Goal: Task Accomplishment & Management: Use online tool/utility

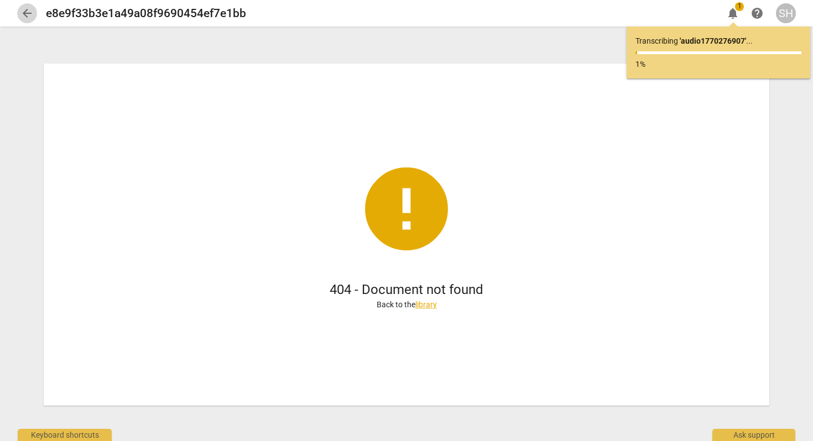
click at [25, 14] on span "arrow_back" at bounding box center [26, 13] width 13 height 13
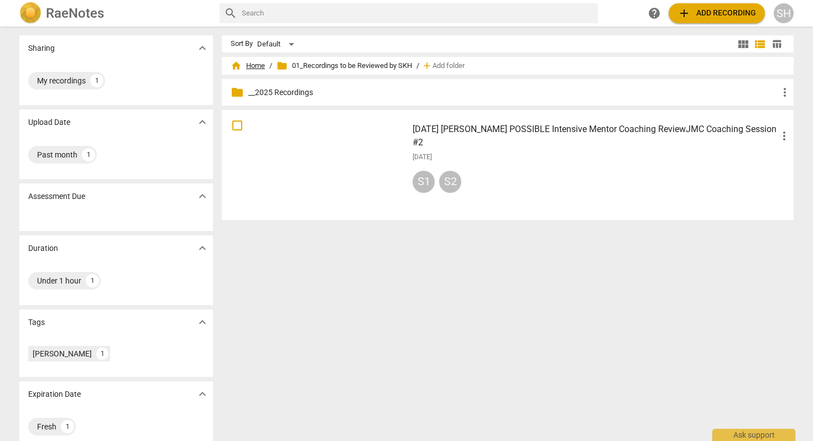
click at [254, 65] on span "home Home" at bounding box center [248, 65] width 34 height 11
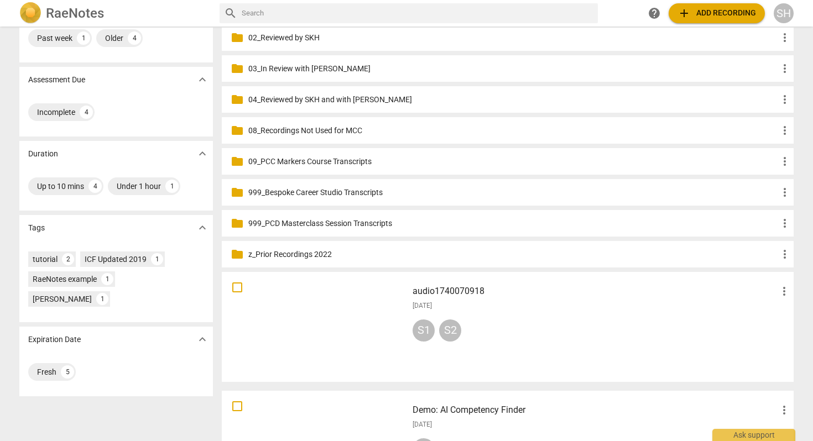
scroll to position [228, 0]
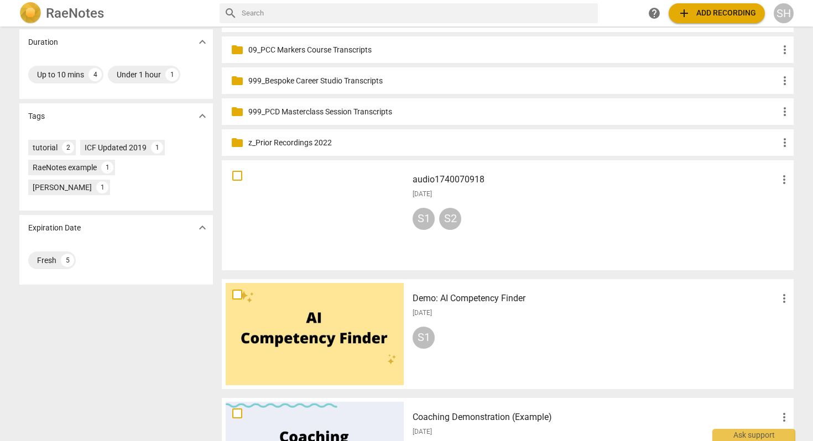
click at [442, 177] on h3 "audio1740070918" at bounding box center [594, 179] width 365 height 13
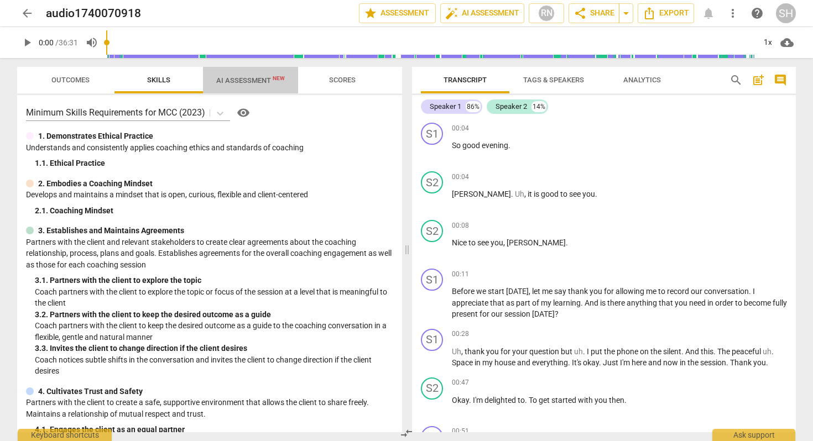
click at [252, 84] on span "AI Assessment New" at bounding box center [250, 80] width 69 height 8
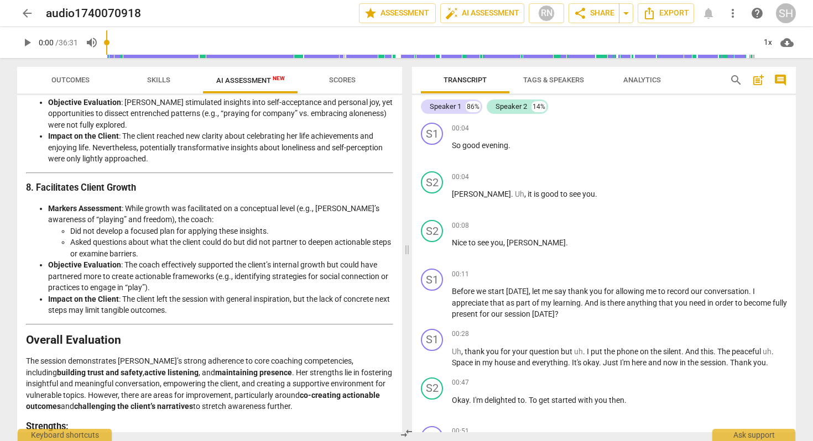
scroll to position [1561, 0]
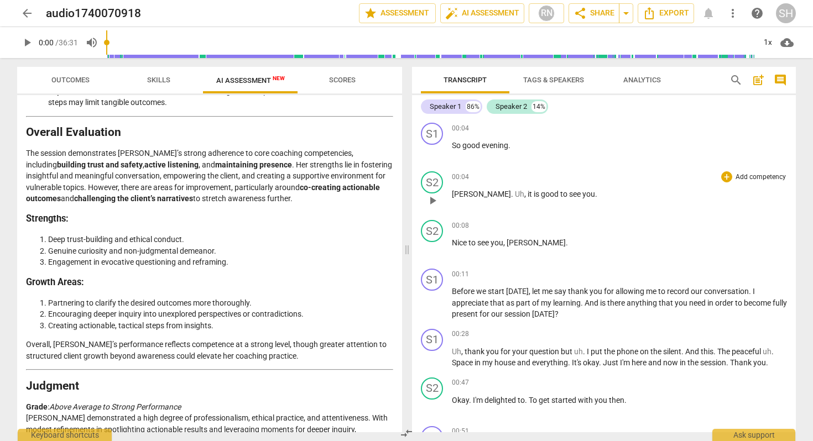
click at [453, 196] on span "[PERSON_NAME]" at bounding box center [481, 194] width 59 height 9
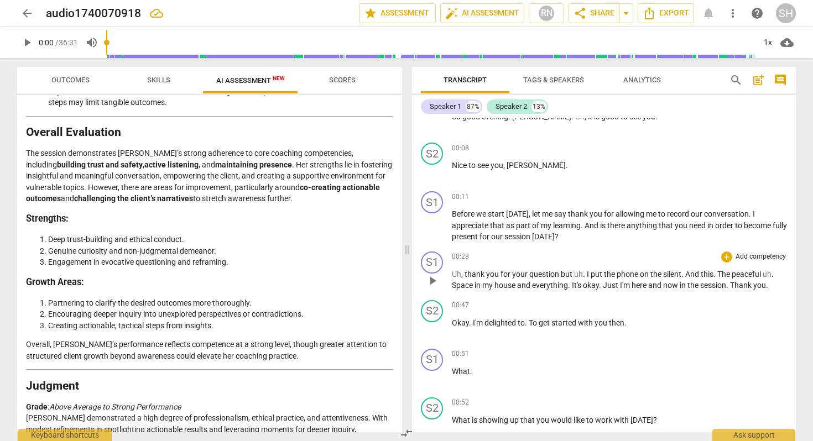
scroll to position [4, 0]
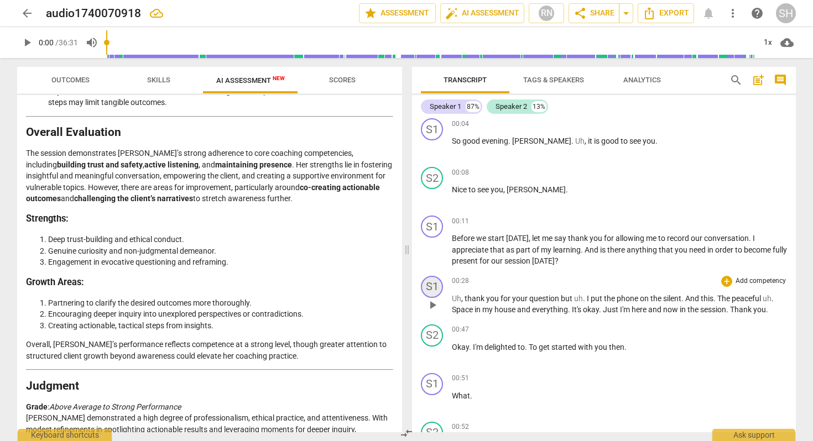
click at [433, 290] on div "S1" at bounding box center [432, 287] width 22 height 22
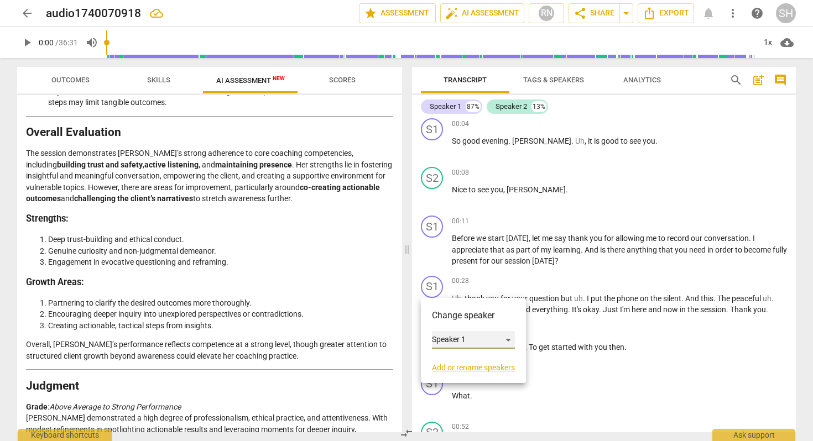
click at [441, 341] on div "Speaker 1" at bounding box center [473, 340] width 83 height 18
click at [452, 357] on li "Speaker 2" at bounding box center [474, 360] width 84 height 21
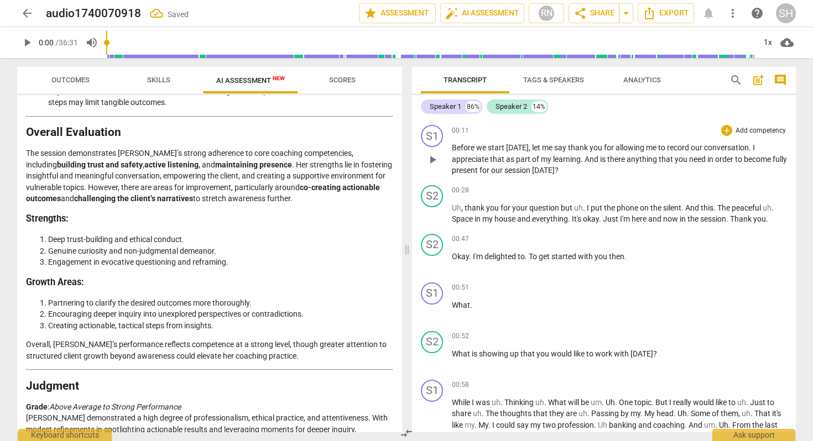
scroll to position [137, 0]
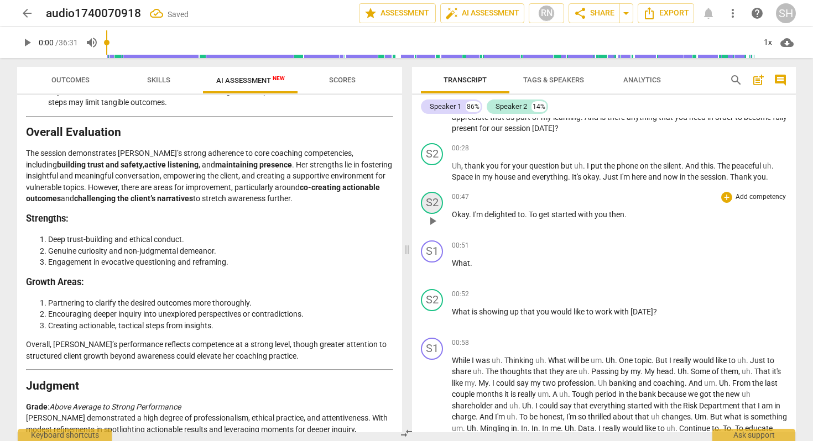
click at [434, 203] on div "S2" at bounding box center [432, 203] width 22 height 22
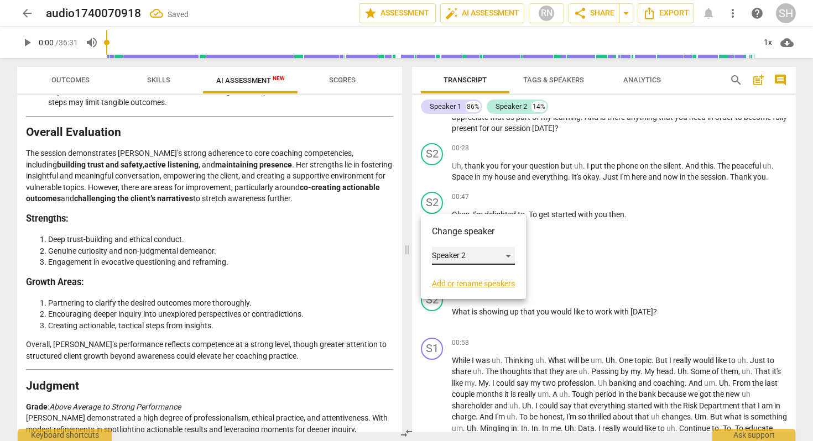
click at [451, 256] on div "Speaker 2" at bounding box center [473, 256] width 83 height 18
click at [460, 232] on li "Speaker 1" at bounding box center [474, 234] width 84 height 21
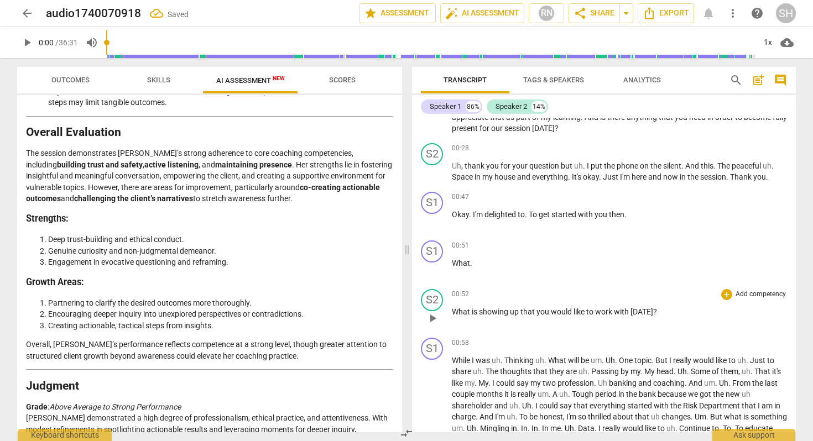
click at [453, 311] on span "What" at bounding box center [462, 311] width 20 height 9
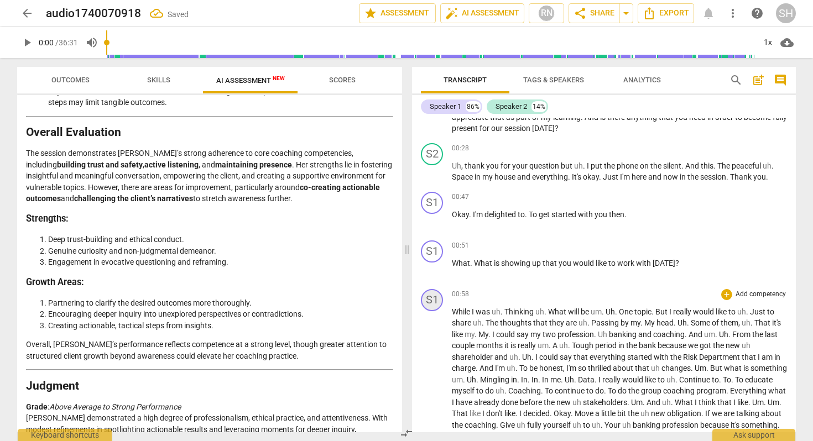
click at [431, 299] on div "S1" at bounding box center [432, 300] width 22 height 22
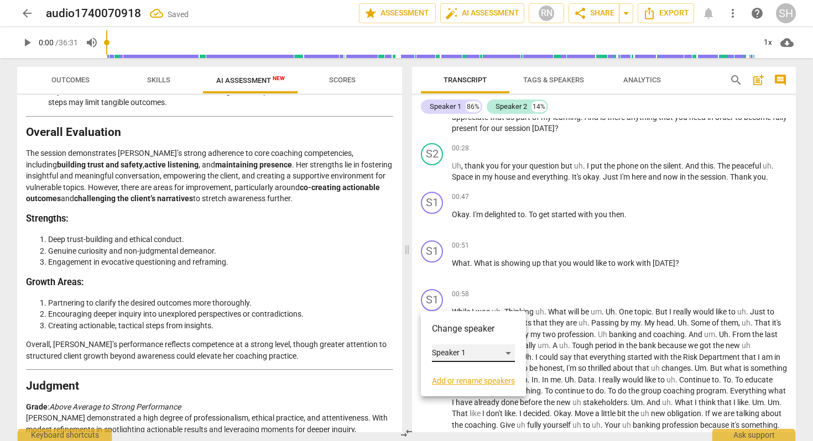
click at [446, 352] on div "Speaker 1" at bounding box center [473, 353] width 83 height 18
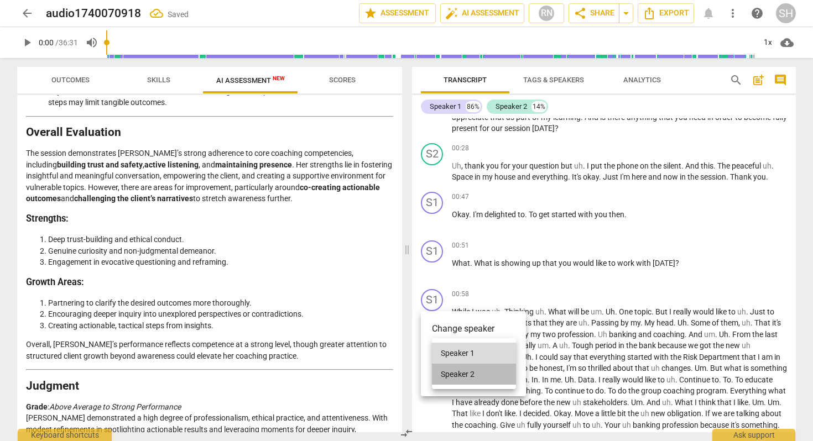
click at [448, 371] on li "Speaker 2" at bounding box center [474, 374] width 84 height 21
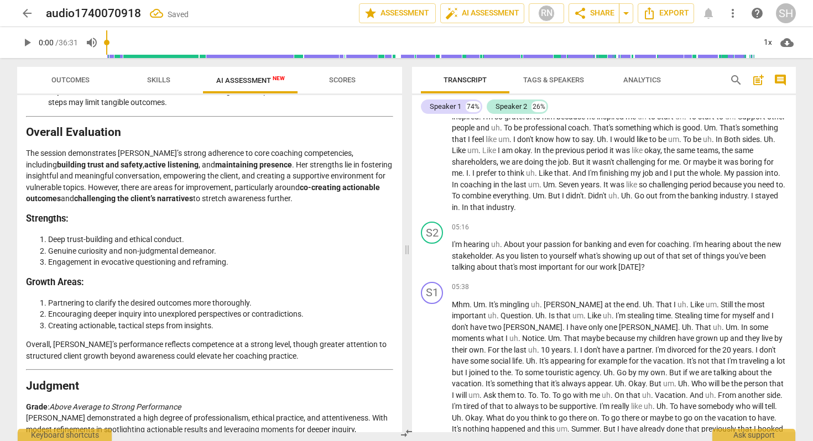
scroll to position [530, 0]
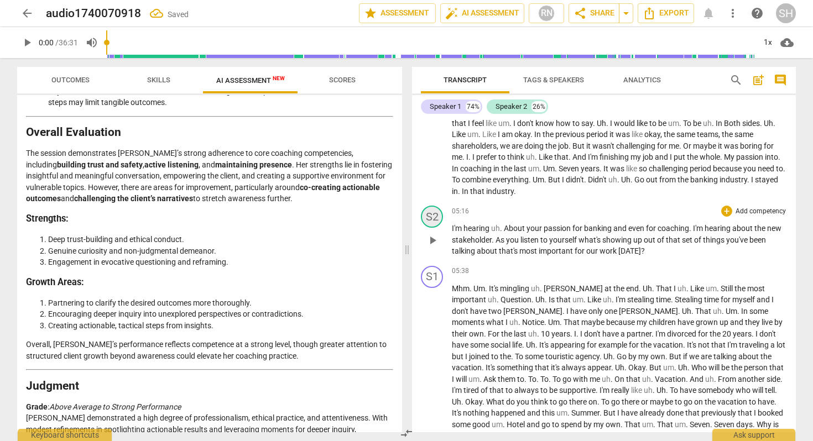
click at [432, 219] on div "S2" at bounding box center [432, 217] width 22 height 22
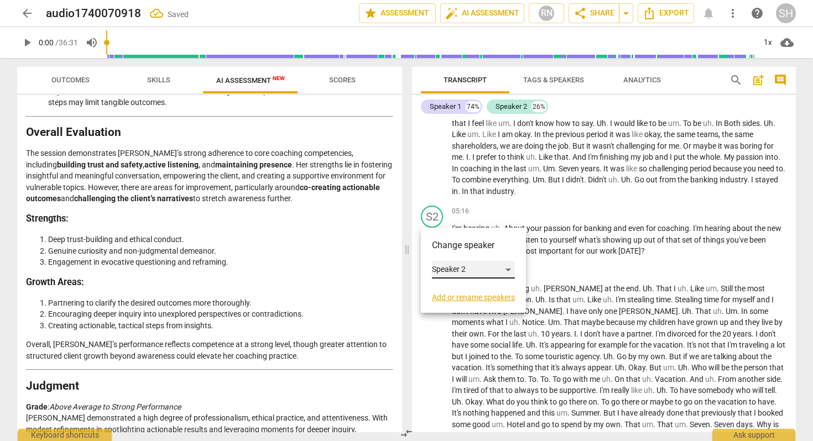
click at [448, 268] on div "Speaker 2" at bounding box center [473, 270] width 83 height 18
click at [457, 249] on li "Speaker 1" at bounding box center [474, 248] width 84 height 21
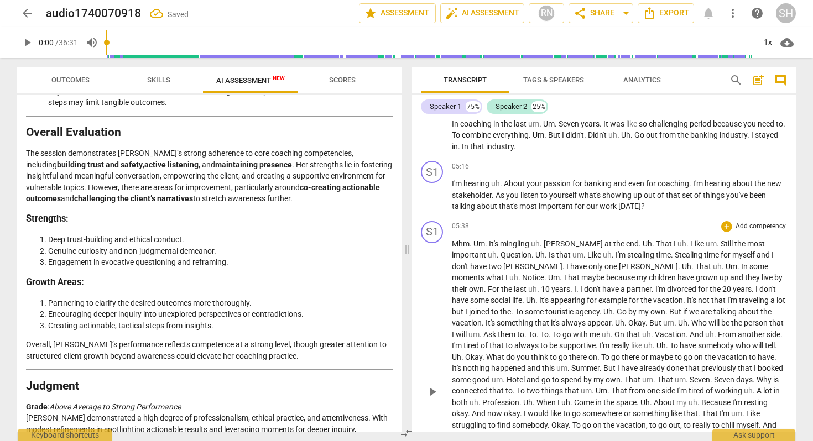
scroll to position [577, 0]
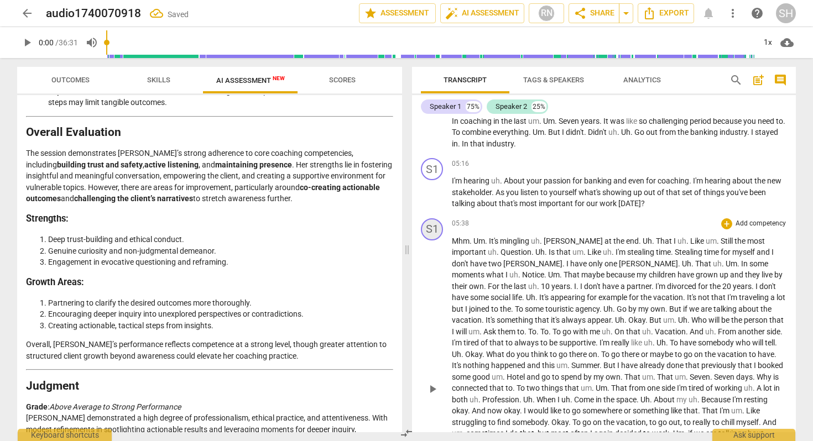
click at [431, 227] on div "S1" at bounding box center [432, 229] width 22 height 22
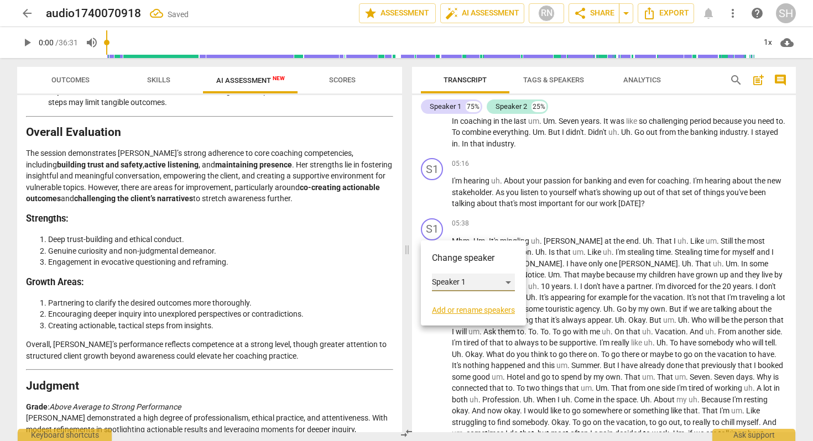
click at [446, 285] on div "Speaker 1" at bounding box center [473, 283] width 83 height 18
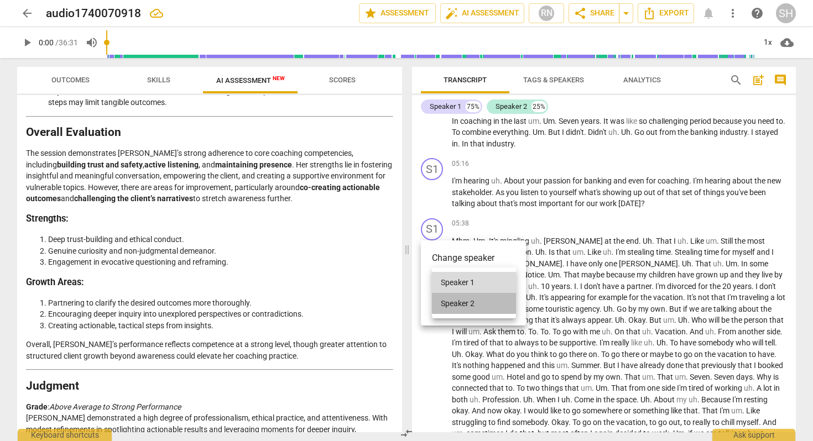
click at [458, 303] on li "Speaker 2" at bounding box center [474, 303] width 84 height 21
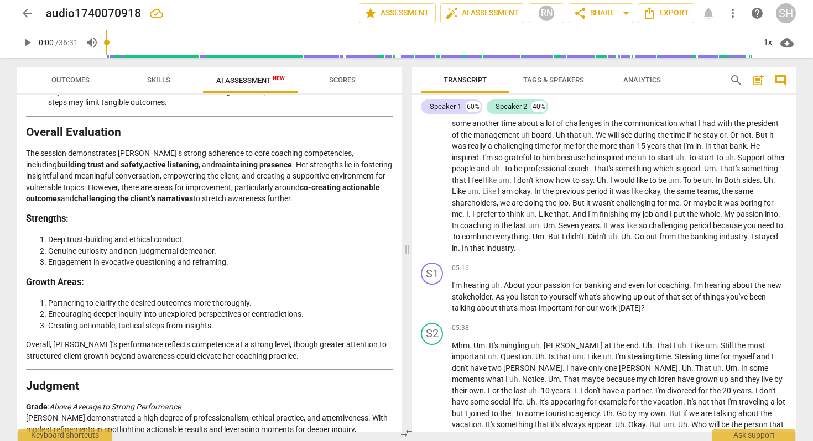
scroll to position [479, 0]
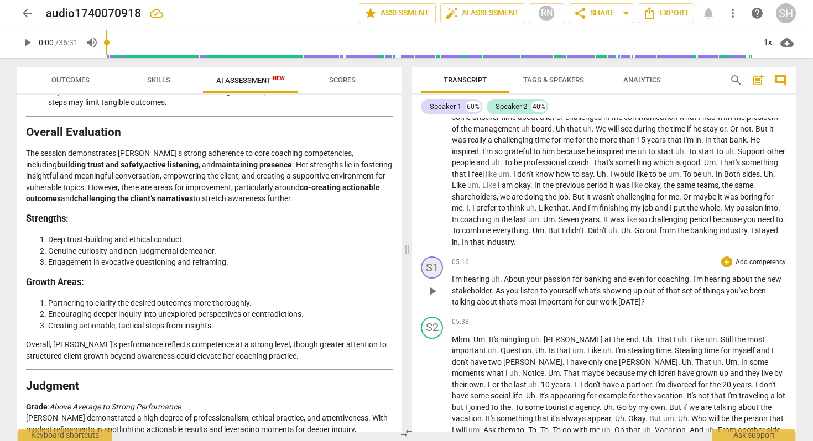
click at [435, 271] on div "S1" at bounding box center [432, 267] width 22 height 22
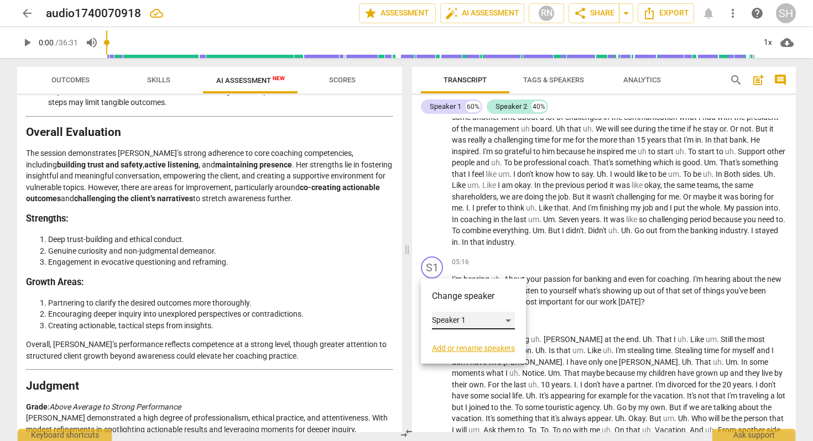
click at [444, 321] on div "Speaker 1" at bounding box center [473, 321] width 83 height 18
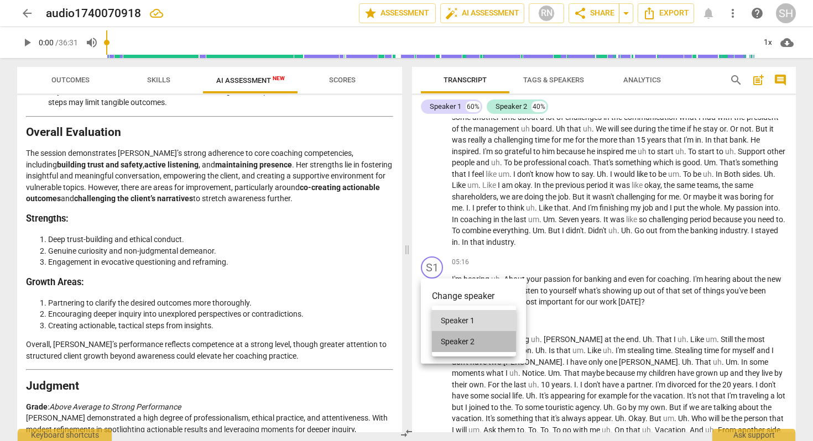
click at [448, 338] on li "Speaker 2" at bounding box center [474, 341] width 84 height 21
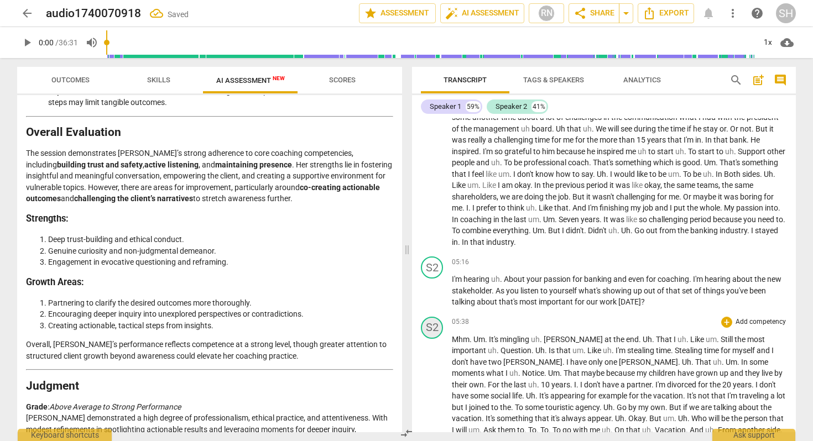
click at [436, 330] on div "S2" at bounding box center [432, 328] width 22 height 22
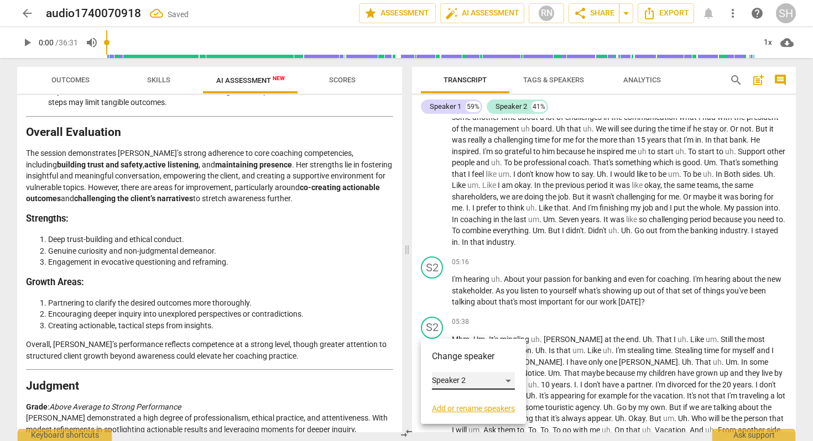
click at [444, 382] on div "Speaker 2" at bounding box center [473, 381] width 83 height 18
click at [467, 358] on li "Speaker 1" at bounding box center [474, 359] width 84 height 21
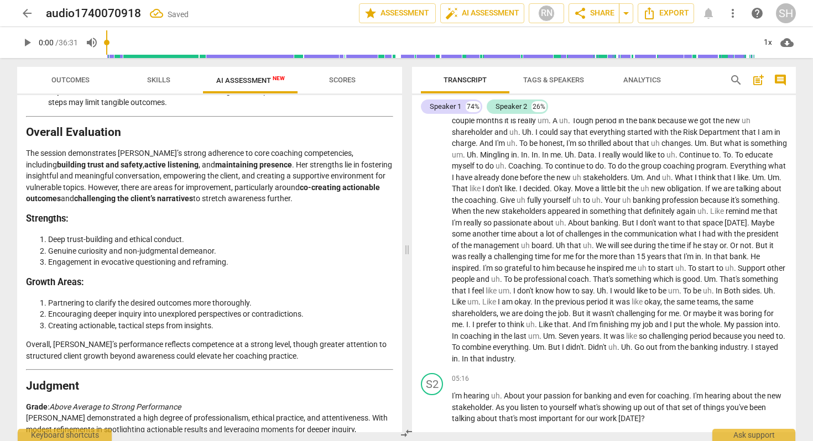
scroll to position [335, 0]
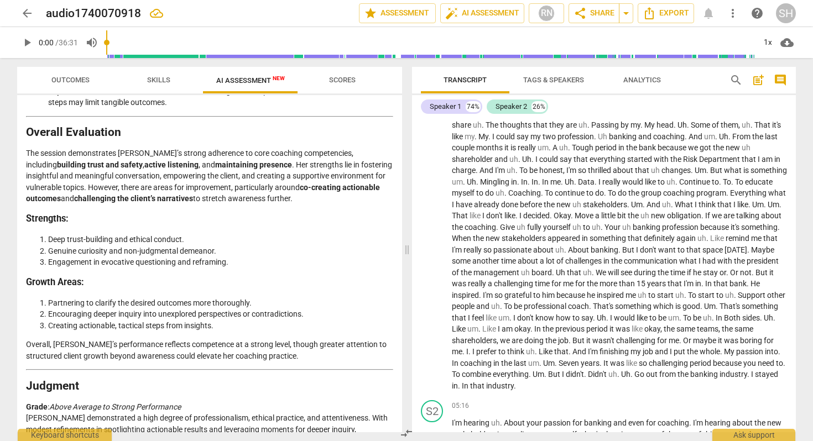
click at [577, 82] on span "Tags & Speakers" at bounding box center [553, 80] width 61 height 8
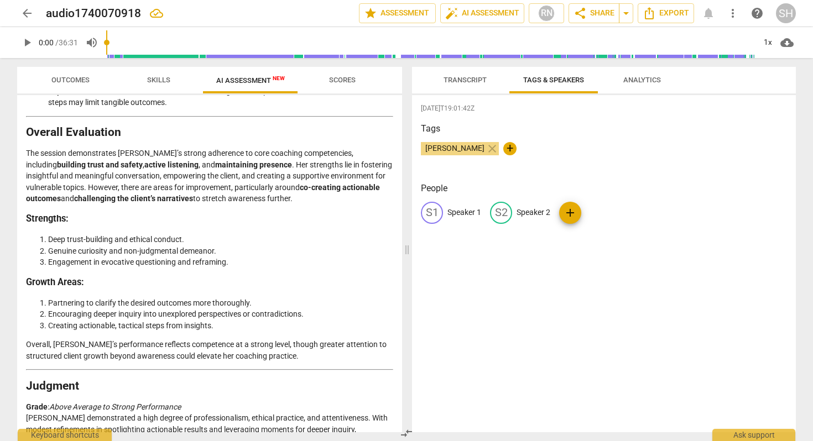
click at [464, 214] on p "Speaker 1" at bounding box center [464, 213] width 34 height 12
type input "Thinker"
click at [601, 212] on p "Speaker 2" at bounding box center [605, 213] width 34 height 12
type input "Coach"
click at [640, 272] on div "[DATE]T19:01:42Z Tags [PERSON_NAME] close + People TH Thinker edit Coach delete…" at bounding box center [604, 263] width 384 height 337
